Goal: Information Seeking & Learning: Learn about a topic

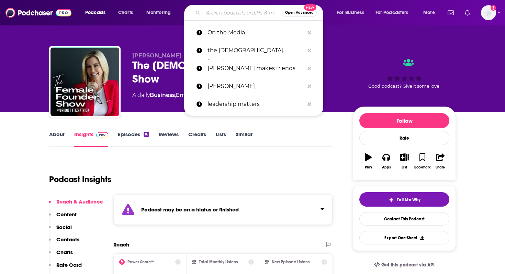
scroll to position [21, 0]
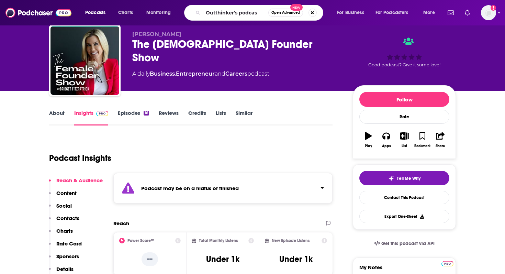
type input "Outthinker's podcast"
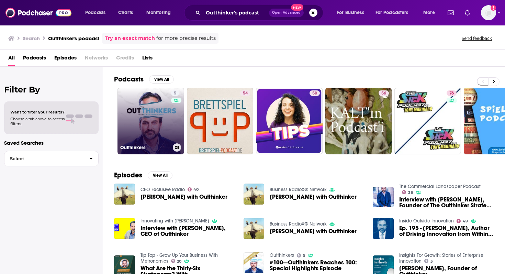
click at [158, 119] on link "5 Outthinkers" at bounding box center [150, 121] width 67 height 67
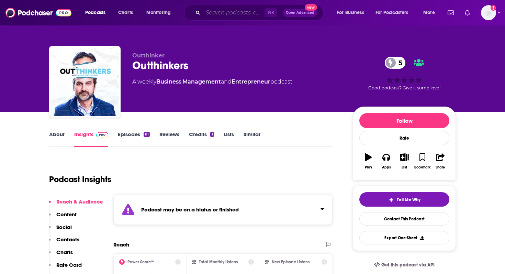
click at [218, 14] on input "Search podcasts, credits, & more..." at bounding box center [233, 12] width 61 height 11
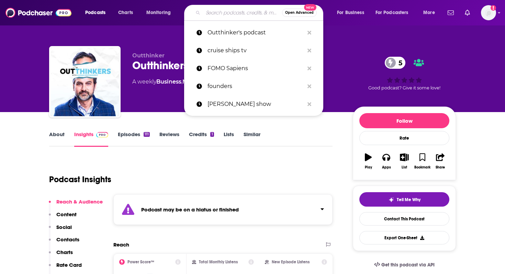
paste input "Outthinker Podcast"
type input "Outthinker Podcast"
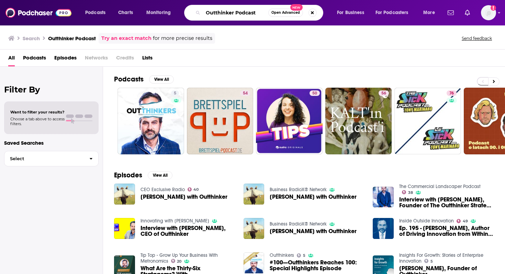
click at [203, 8] on input "Outthinker Podcast" at bounding box center [235, 12] width 65 height 11
paste input "Strategy at Scale"
type input "Strategy at Scale Podcast"
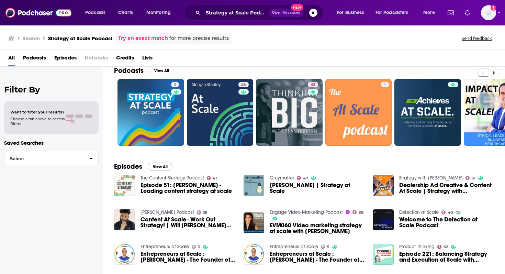
scroll to position [11, 0]
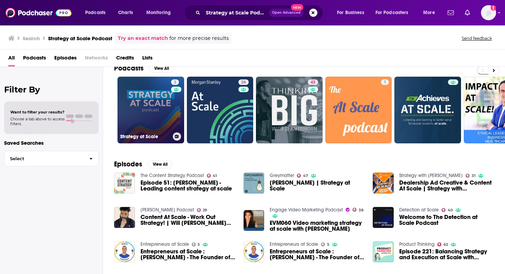
click at [154, 121] on link "2 Strategy at Scale" at bounding box center [150, 110] width 67 height 67
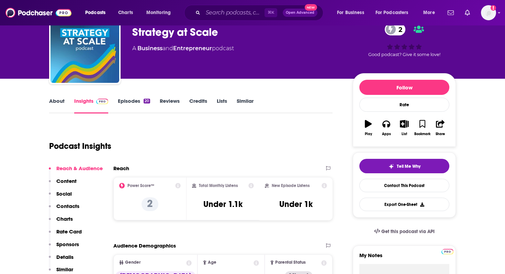
scroll to position [60, 0]
